Goal: Use online tool/utility: Use online tool/utility

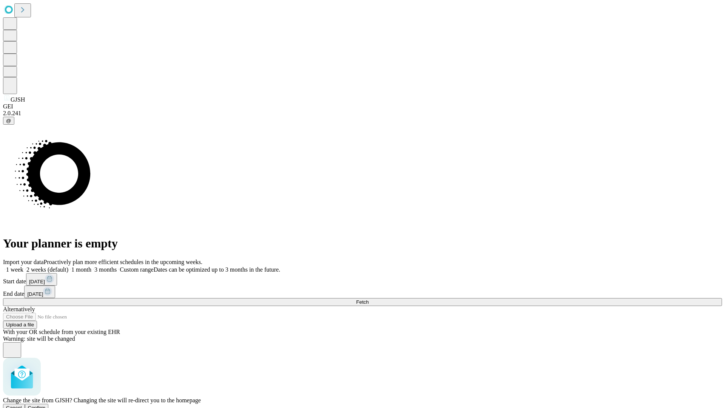
click at [46, 405] on span "Confirm" at bounding box center [37, 408] width 18 height 6
click at [91, 266] on label "1 month" at bounding box center [79, 269] width 23 height 6
click at [368, 299] on span "Fetch" at bounding box center [362, 302] width 12 height 6
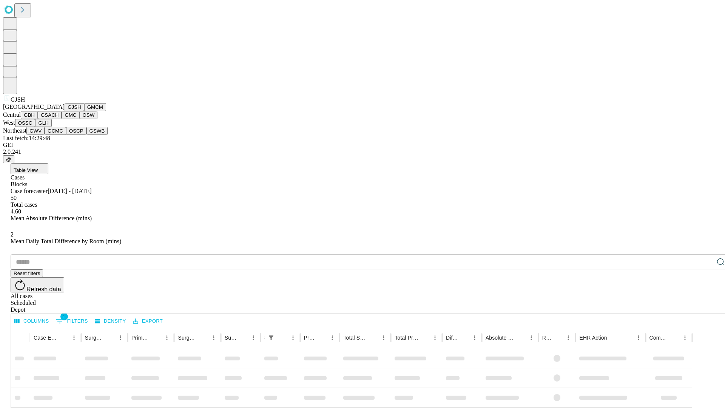
click at [84, 111] on button "GMCM" at bounding box center [95, 107] width 22 height 8
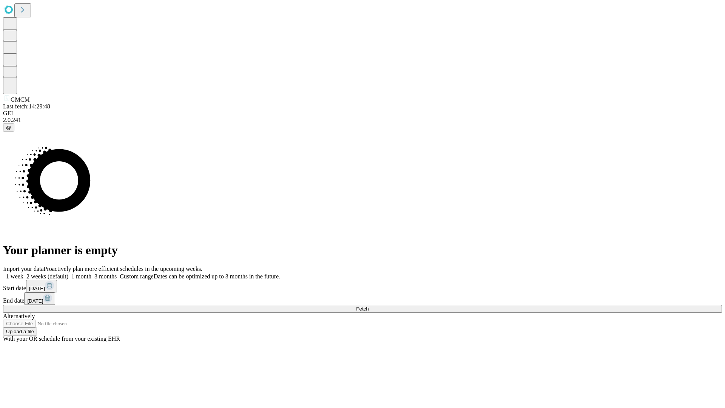
click at [91, 273] on label "1 month" at bounding box center [79, 276] width 23 height 6
click at [368, 306] on span "Fetch" at bounding box center [362, 309] width 12 height 6
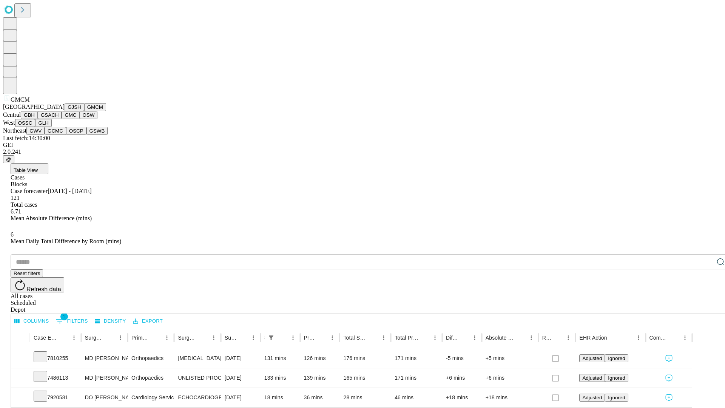
click at [38, 119] on button "GBH" at bounding box center [29, 115] width 17 height 8
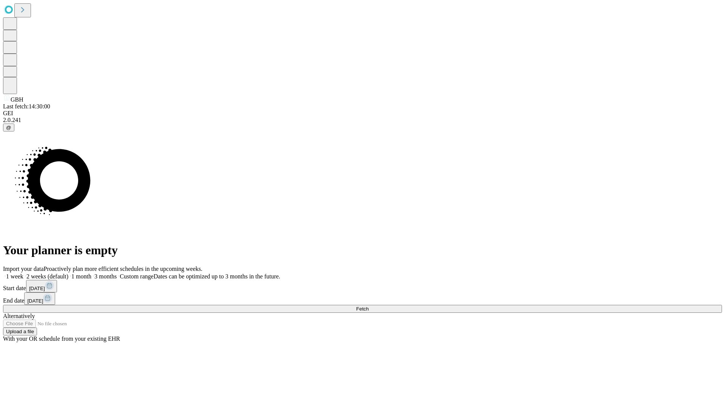
click at [91, 273] on label "1 month" at bounding box center [79, 276] width 23 height 6
click at [368, 306] on span "Fetch" at bounding box center [362, 309] width 12 height 6
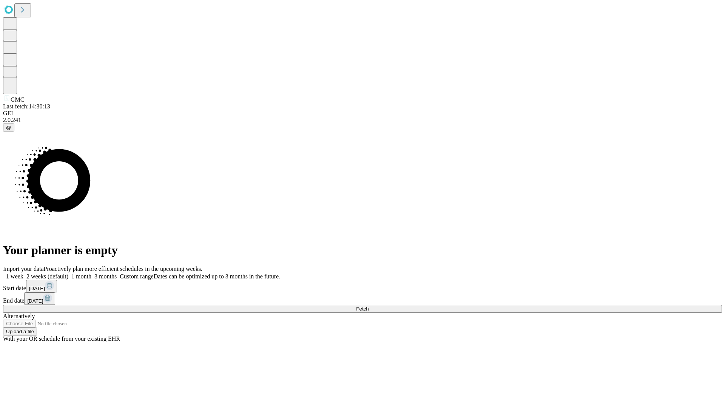
click at [91, 273] on label "1 month" at bounding box center [79, 276] width 23 height 6
click at [368, 306] on span "Fetch" at bounding box center [362, 309] width 12 height 6
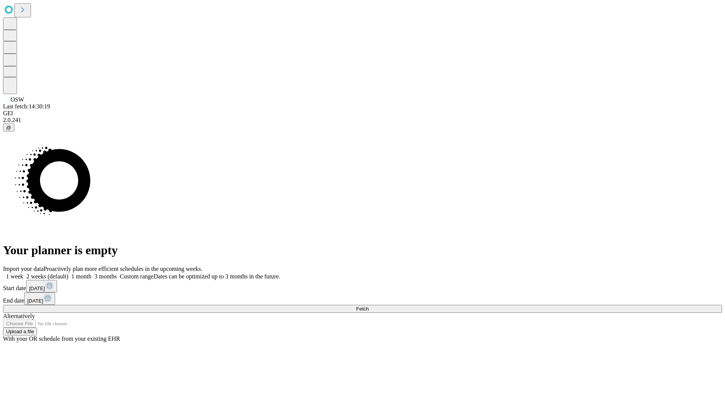
click at [91, 273] on label "1 month" at bounding box center [79, 276] width 23 height 6
click at [368, 306] on span "Fetch" at bounding box center [362, 309] width 12 height 6
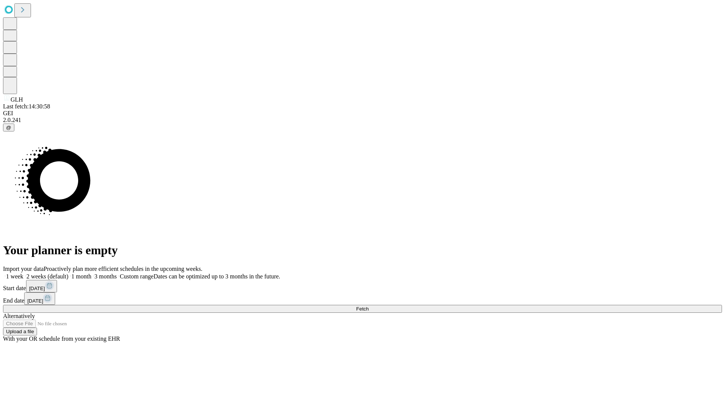
click at [91, 273] on label "1 month" at bounding box center [79, 276] width 23 height 6
click at [368, 306] on span "Fetch" at bounding box center [362, 309] width 12 height 6
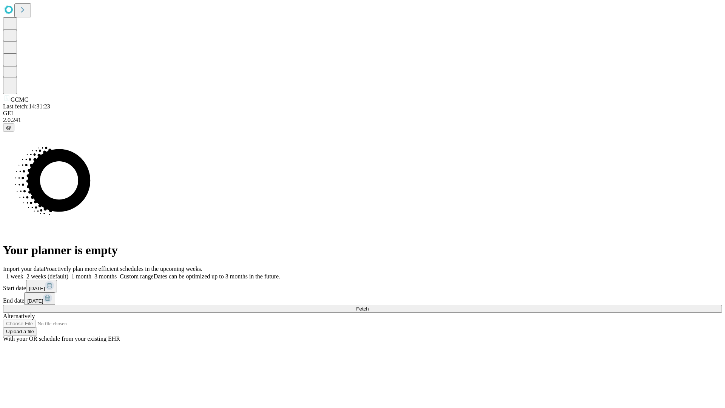
click at [91, 273] on label "1 month" at bounding box center [79, 276] width 23 height 6
click at [368, 306] on span "Fetch" at bounding box center [362, 309] width 12 height 6
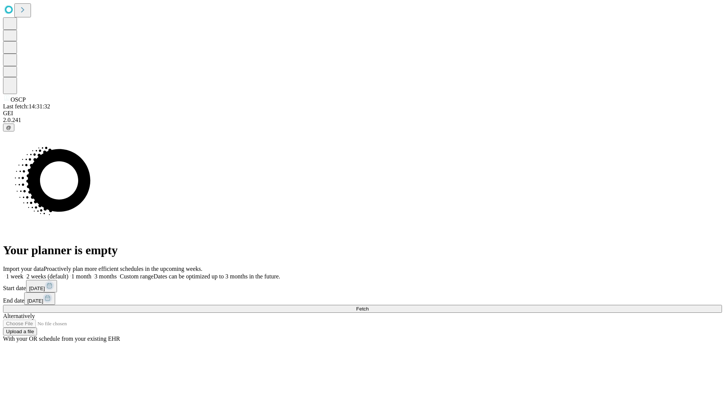
click at [91, 273] on label "1 month" at bounding box center [79, 276] width 23 height 6
click at [368, 306] on span "Fetch" at bounding box center [362, 309] width 12 height 6
